Goal: Information Seeking & Learning: Check status

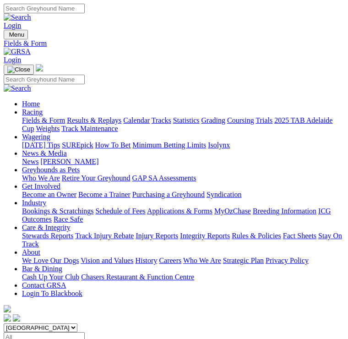
click at [7, 37] on img "Toggle navigation" at bounding box center [7, 37] width 0 height 0
click at [98, 124] on link "Results & Replays" at bounding box center [94, 120] width 54 height 8
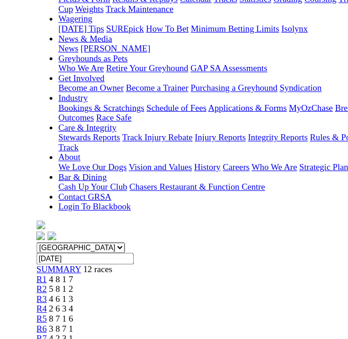
scroll to position [80, 0]
